Goal: Use online tool/utility: Use online tool/utility

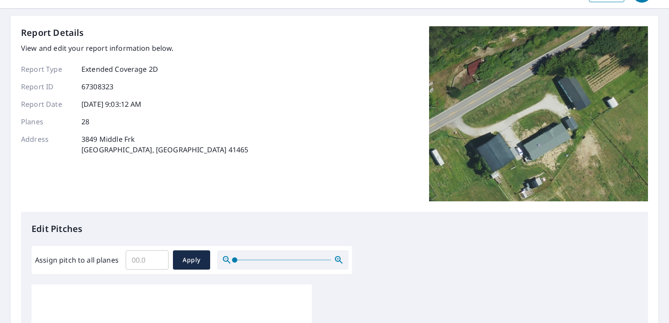
scroll to position [44, 0]
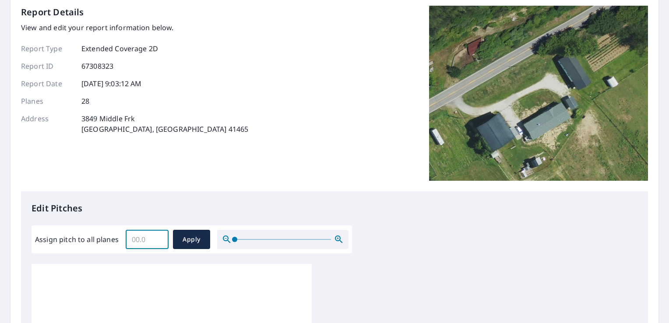
click at [148, 241] on input "Assign pitch to all planes" at bounding box center [147, 239] width 43 height 25
click at [158, 237] on input "5.1" at bounding box center [147, 239] width 43 height 25
type input "5"
click at [159, 243] on input "5" at bounding box center [147, 239] width 43 height 25
click at [190, 239] on span "Apply" at bounding box center [191, 239] width 23 height 11
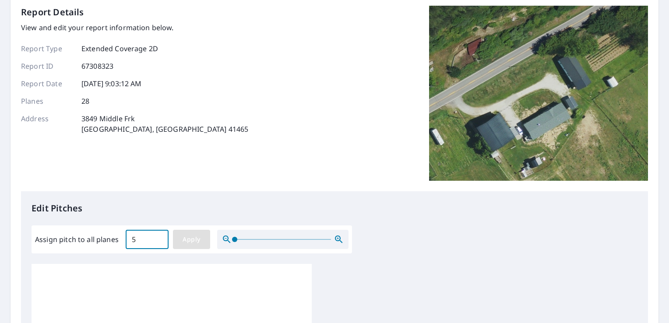
type input "5"
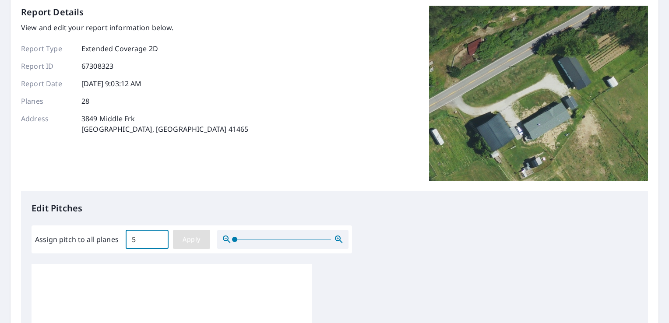
type input "5"
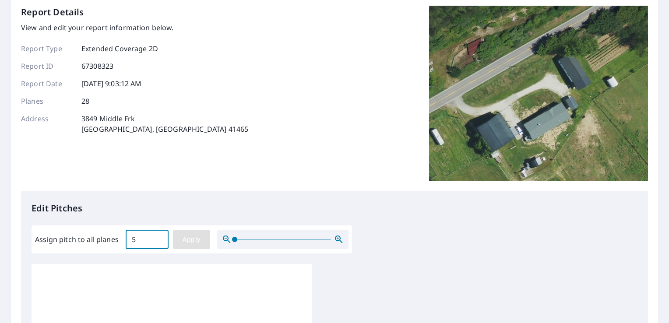
type input "5"
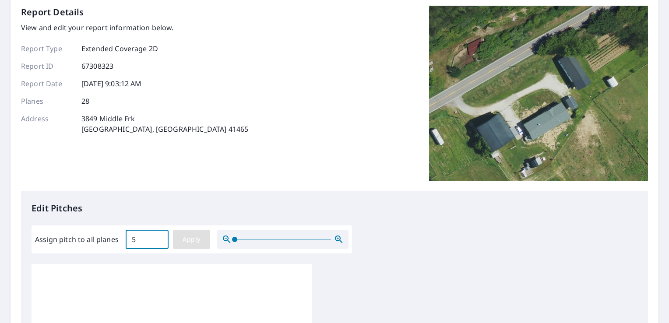
type input "5"
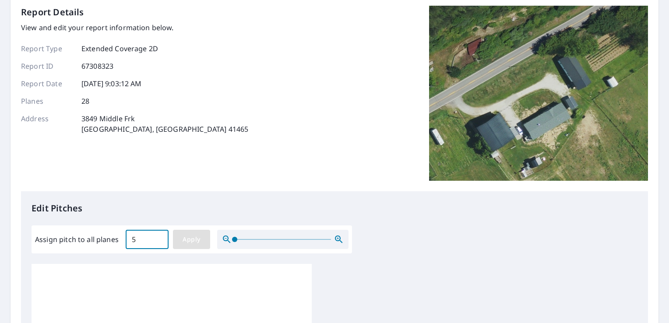
type input "5"
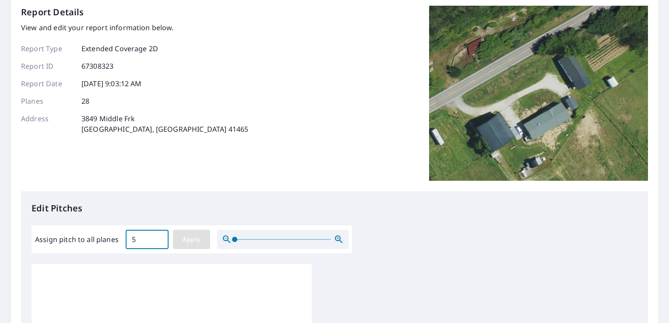
type input "5"
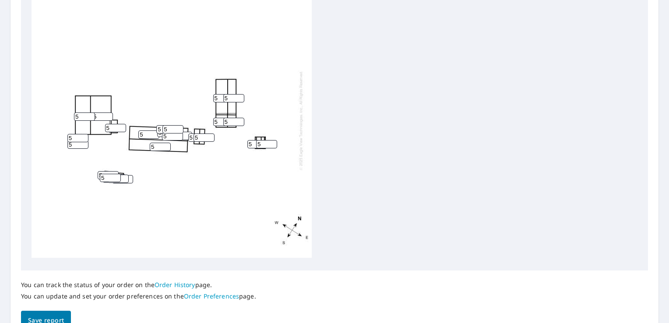
scroll to position [370, 0]
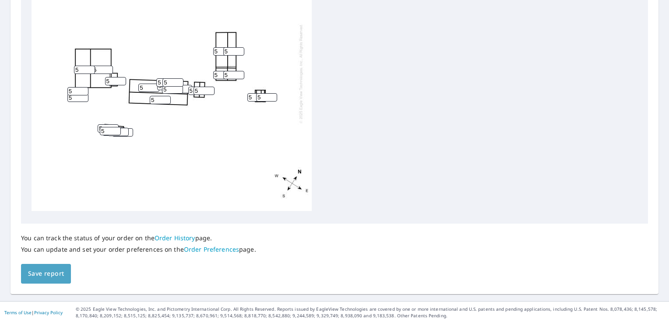
click at [35, 268] on span "Save report" at bounding box center [46, 273] width 36 height 11
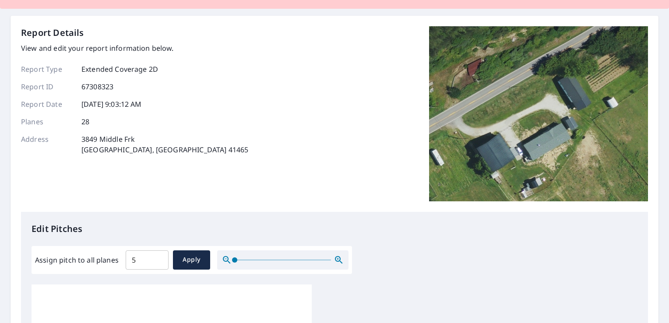
scroll to position [0, 0]
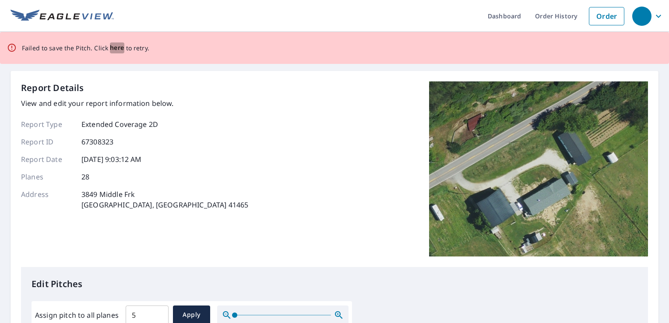
click at [118, 47] on span "here" at bounding box center [117, 47] width 14 height 11
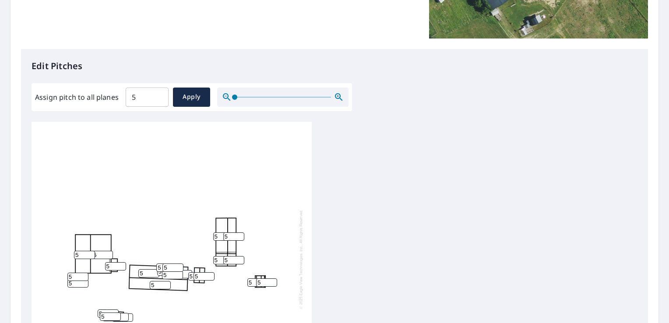
scroll to position [219, 0]
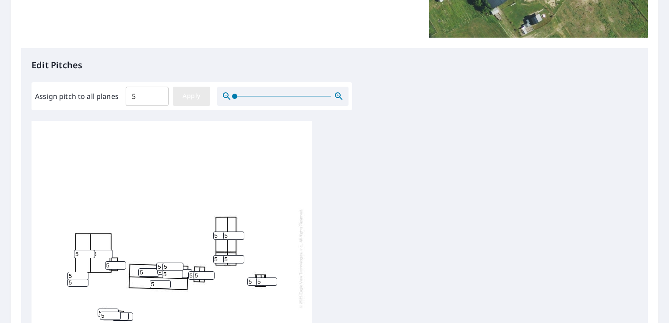
click at [186, 100] on span "Apply" at bounding box center [191, 96] width 23 height 11
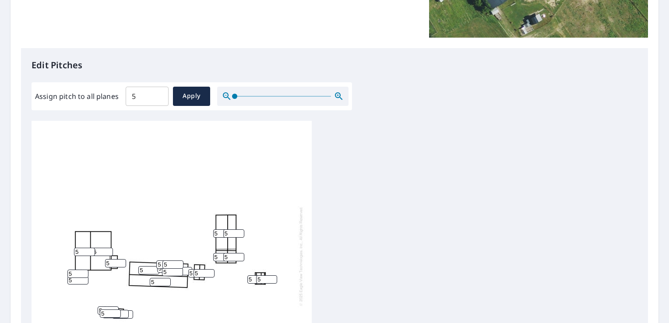
scroll to position [401, 0]
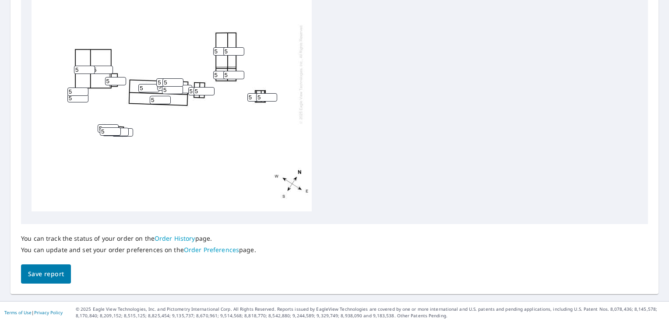
click at [48, 278] on span "Save report" at bounding box center [46, 274] width 36 height 11
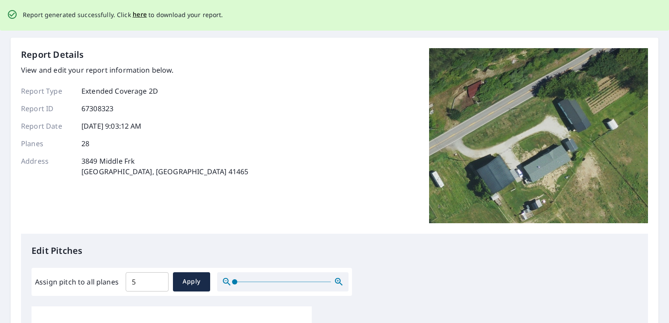
scroll to position [0, 0]
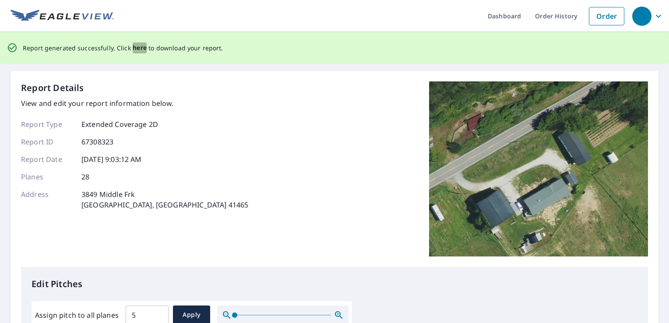
click at [135, 48] on span "here" at bounding box center [140, 47] width 14 height 11
